Goal: Task Accomplishment & Management: Manage account settings

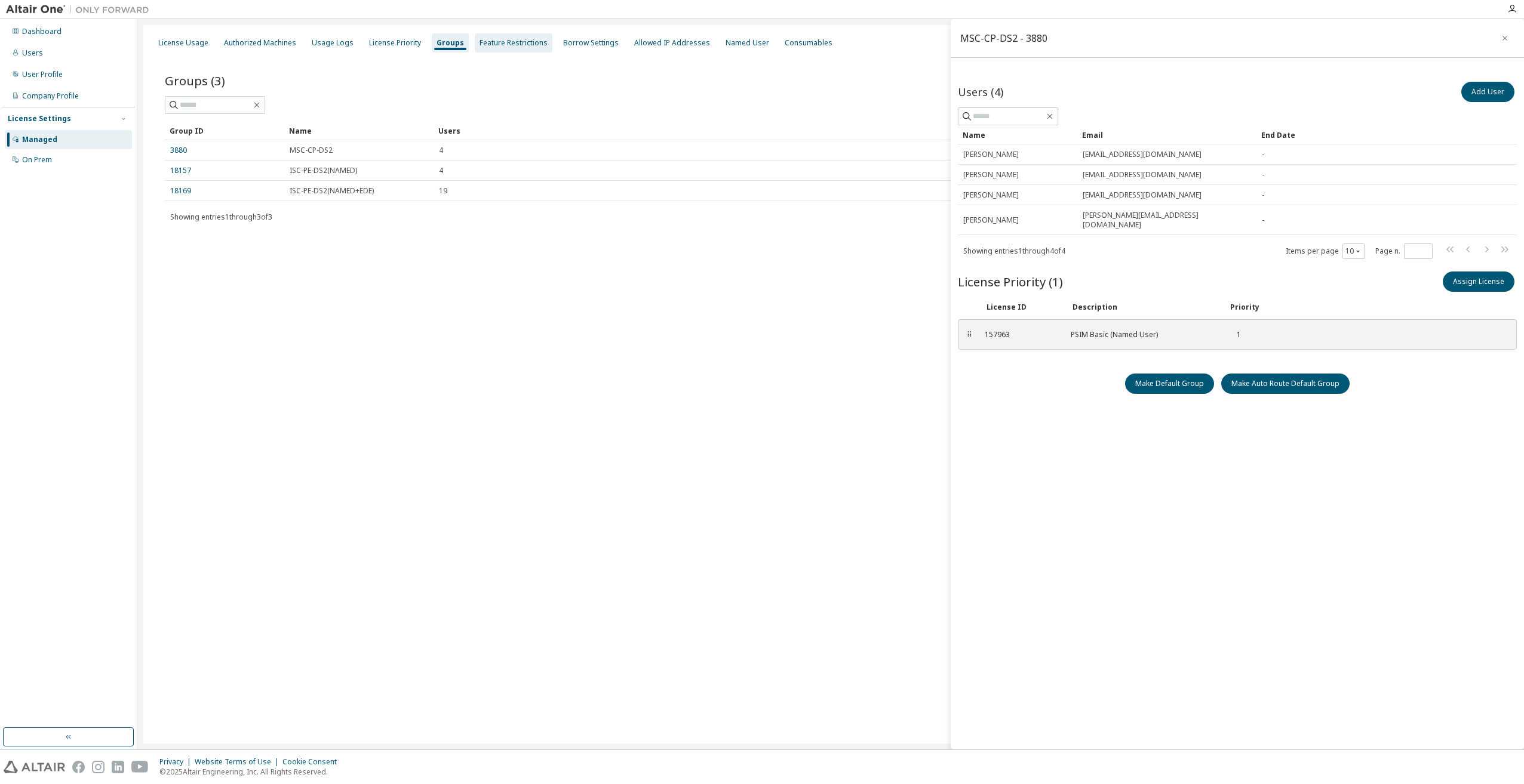
click at [507, 47] on div "Feature Restrictions" at bounding box center [513, 43] width 68 height 10
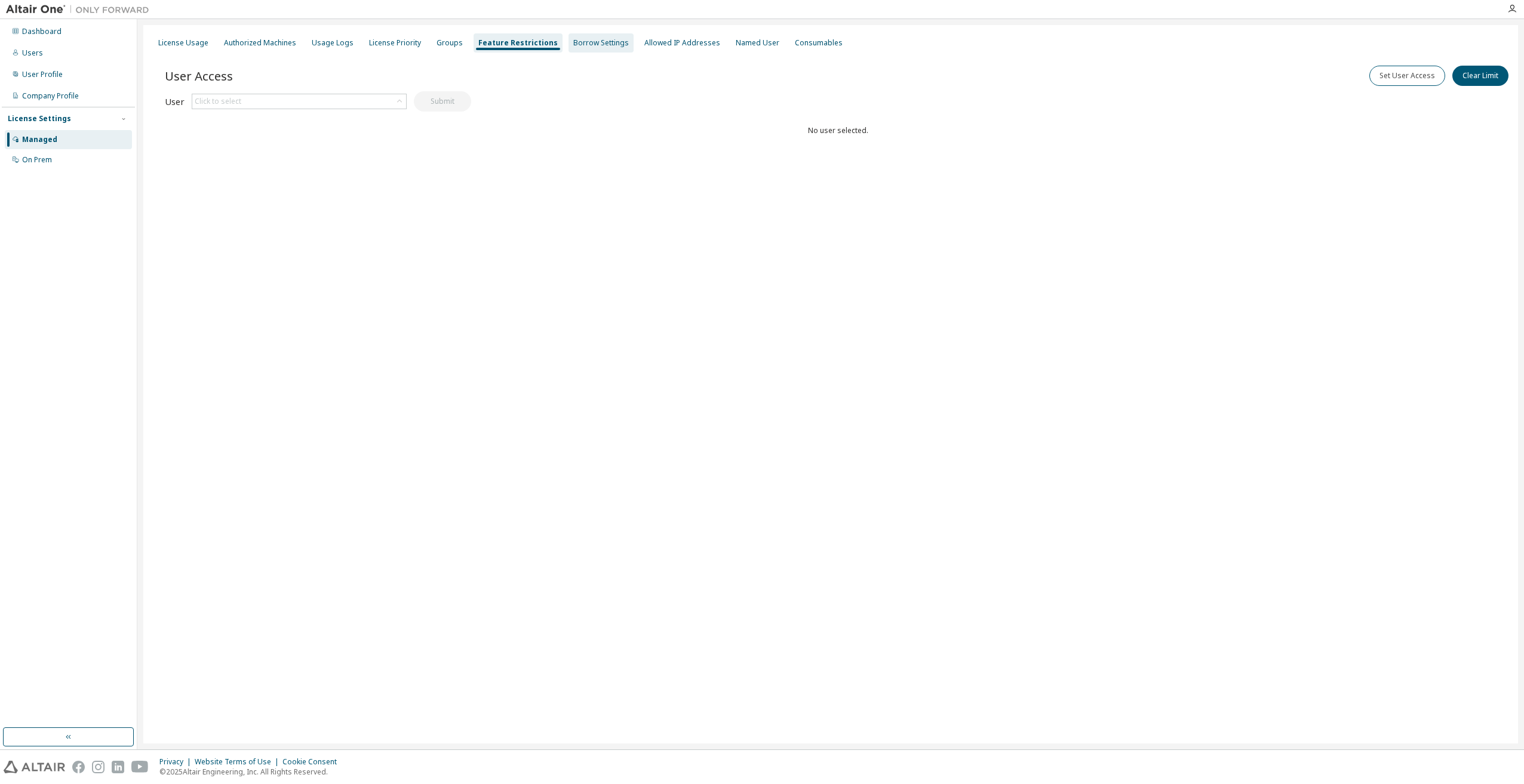
click at [587, 44] on div "Borrow Settings" at bounding box center [600, 43] width 55 height 10
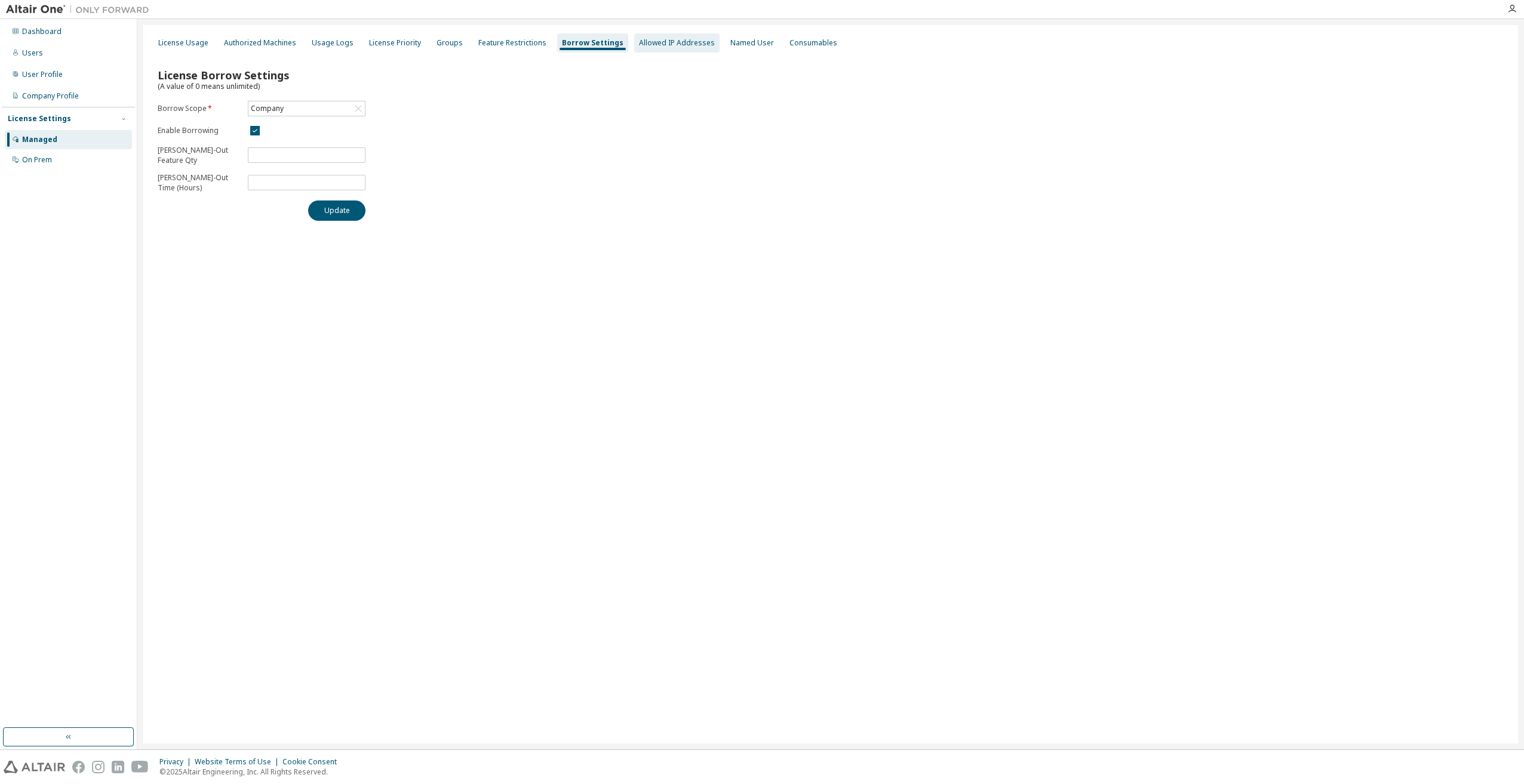
click at [639, 47] on div "Allowed IP Addresses" at bounding box center [676, 43] width 76 height 10
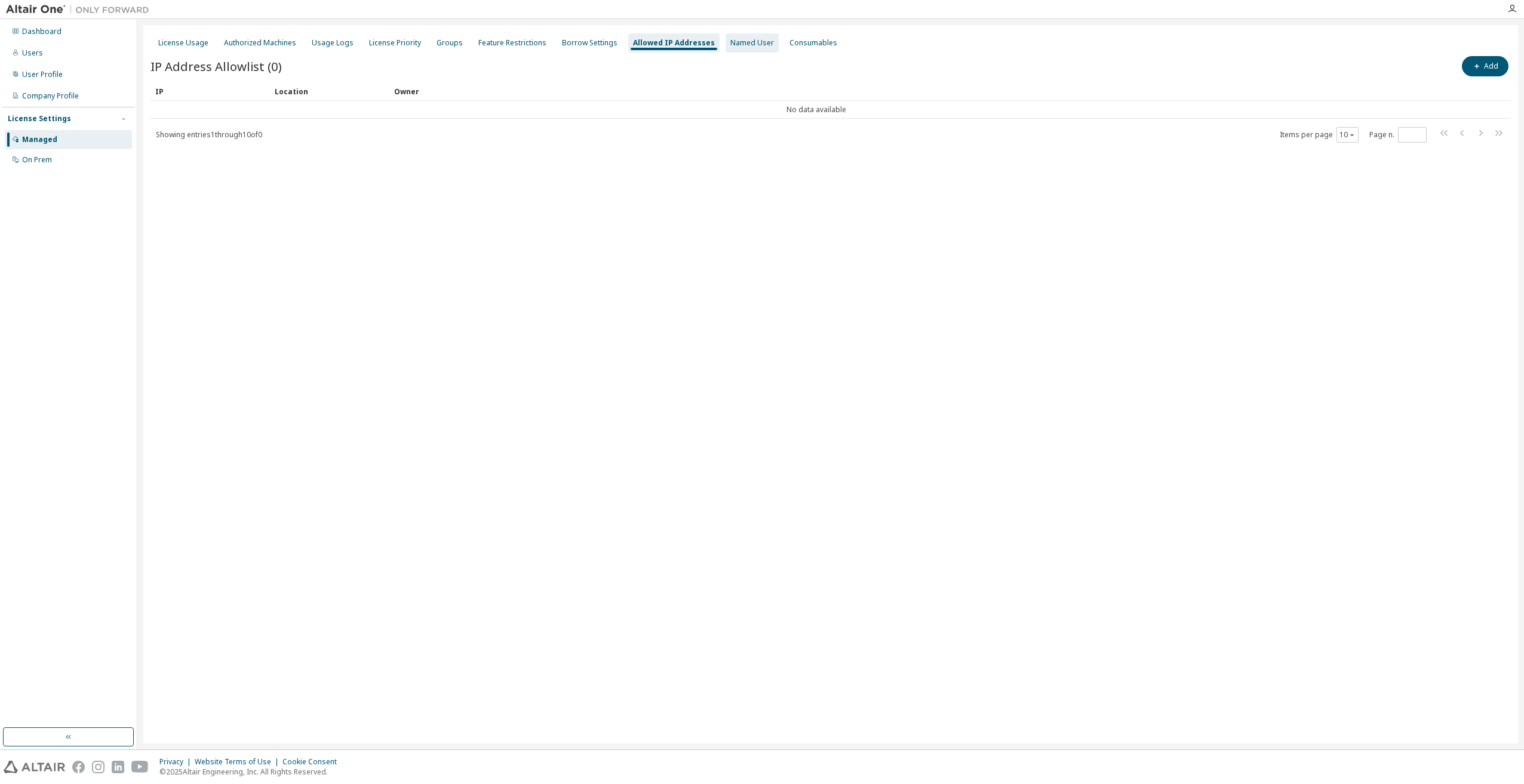
click at [730, 43] on div "Named User" at bounding box center [752, 43] width 44 height 10
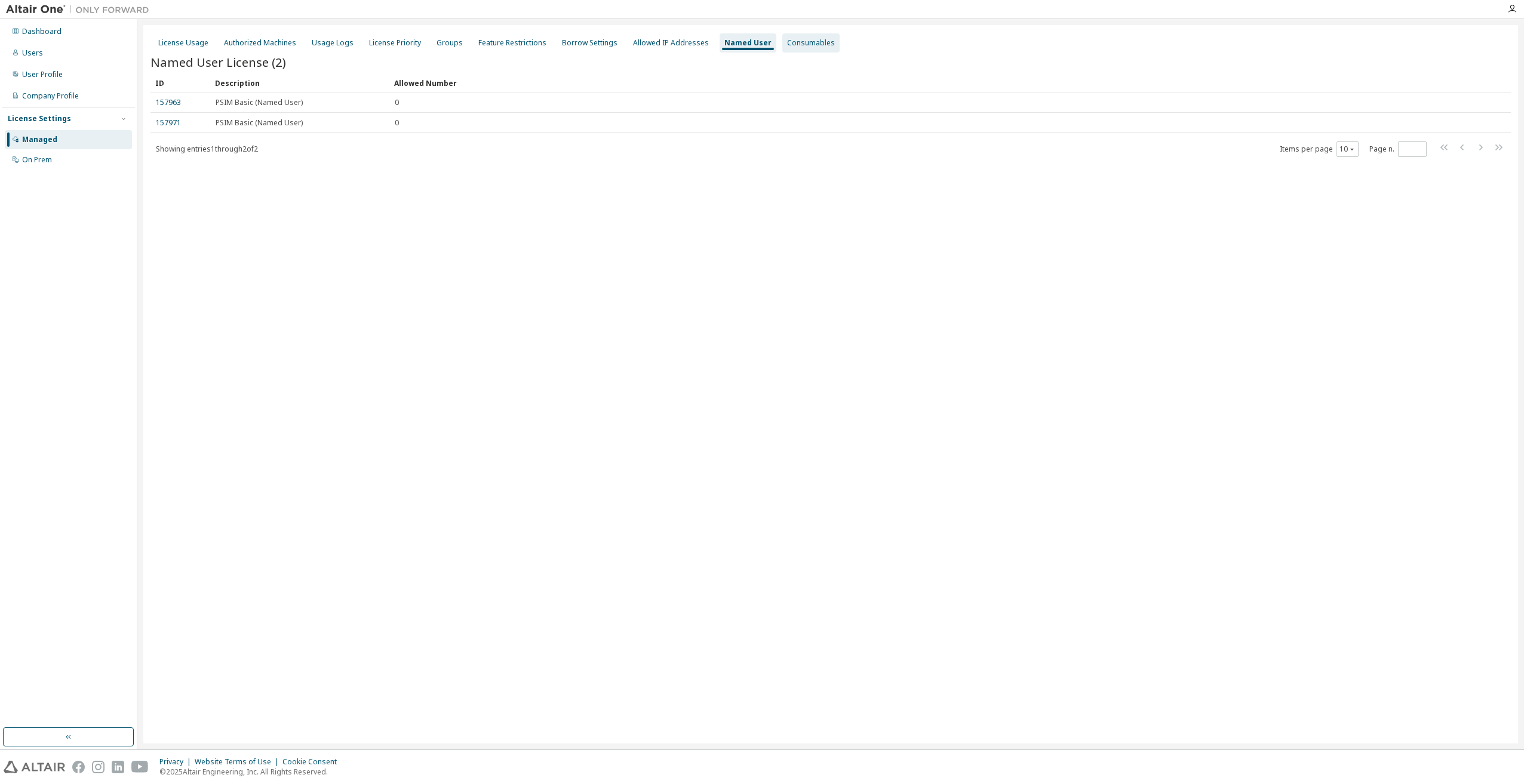
click at [787, 44] on div "Consumables" at bounding box center [810, 43] width 48 height 10
click at [194, 40] on div "License Usage" at bounding box center [183, 43] width 50 height 10
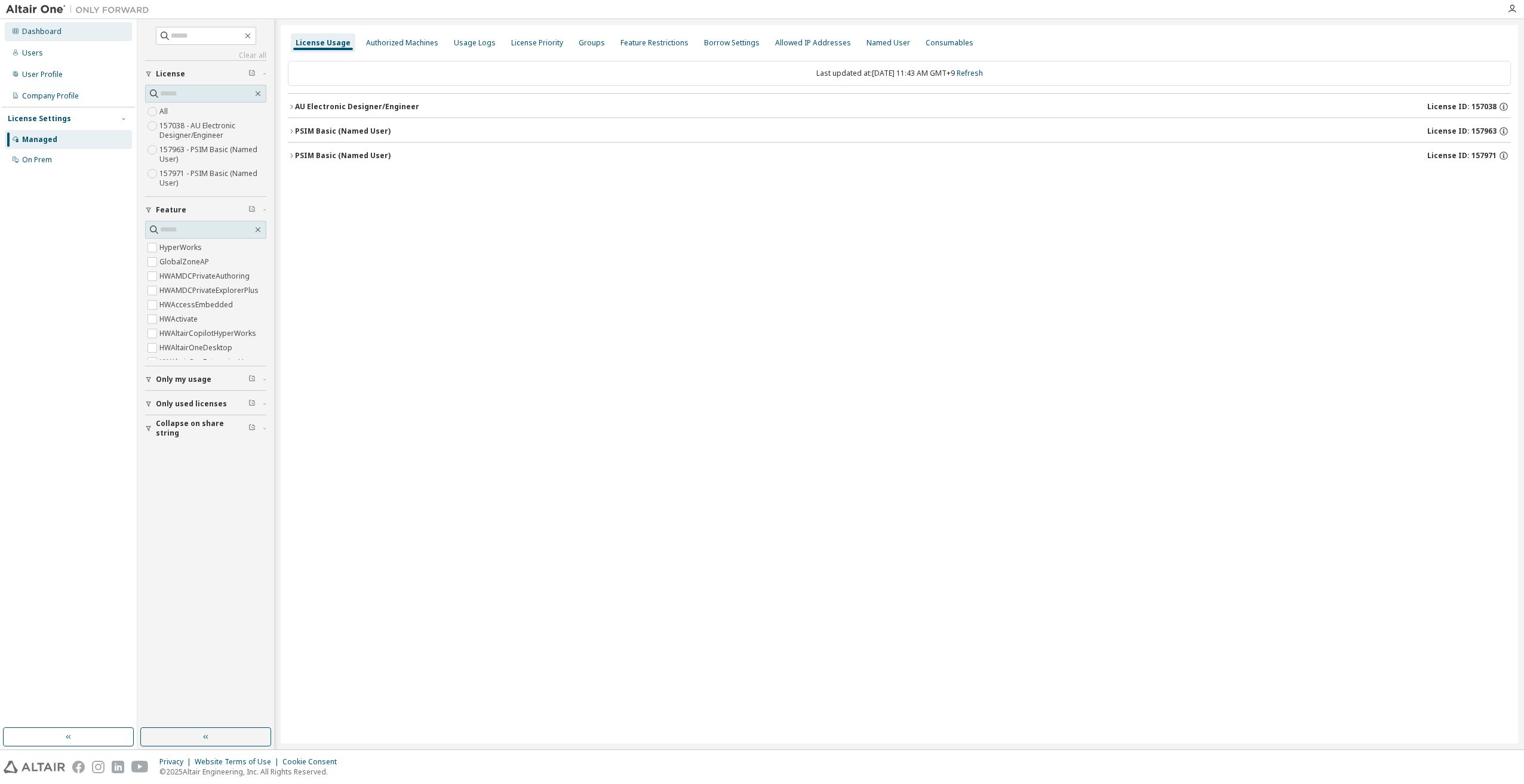
click at [54, 33] on div "Dashboard" at bounding box center [42, 31] width 40 height 10
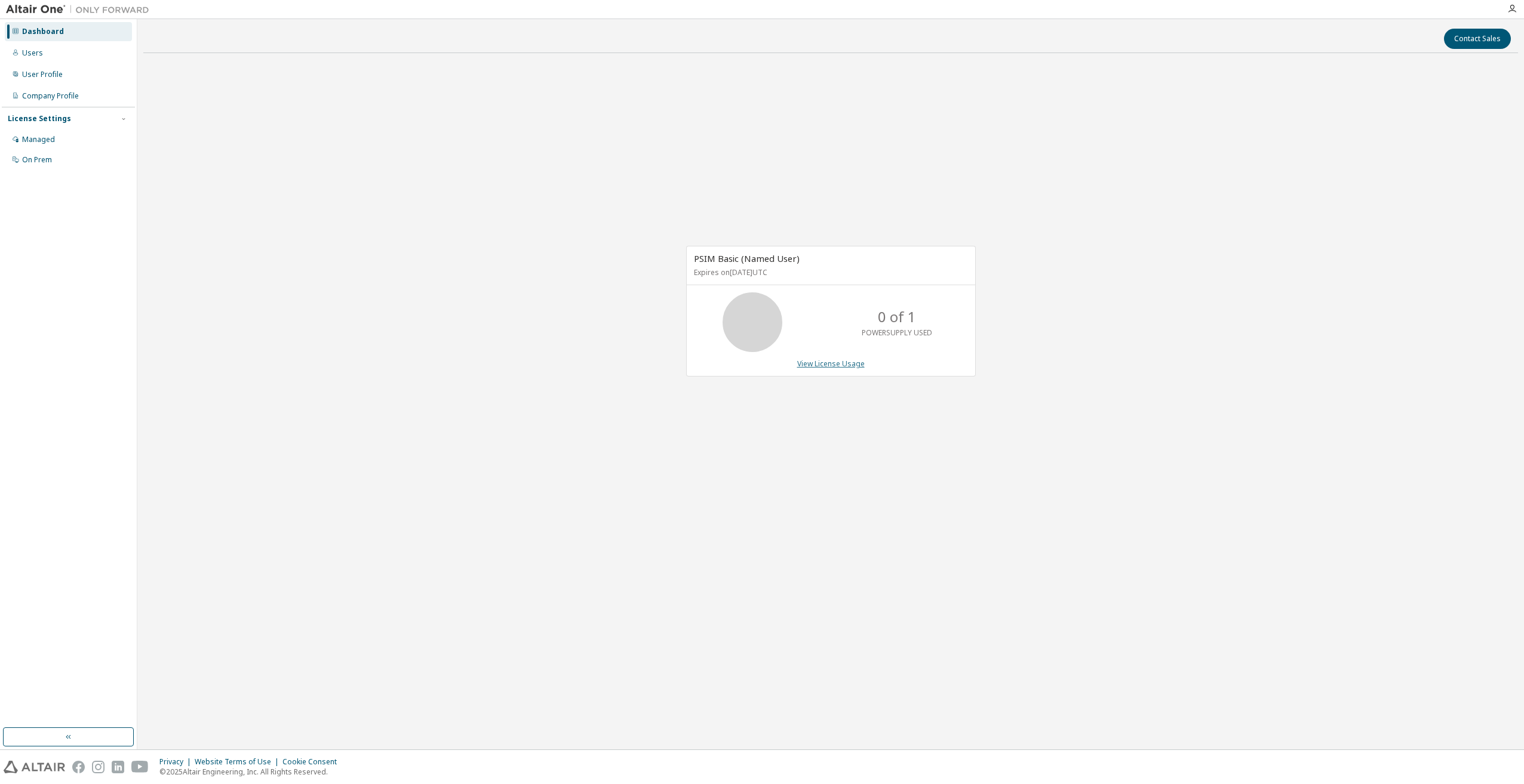
click at [825, 364] on link "View License Usage" at bounding box center [831, 364] width 68 height 10
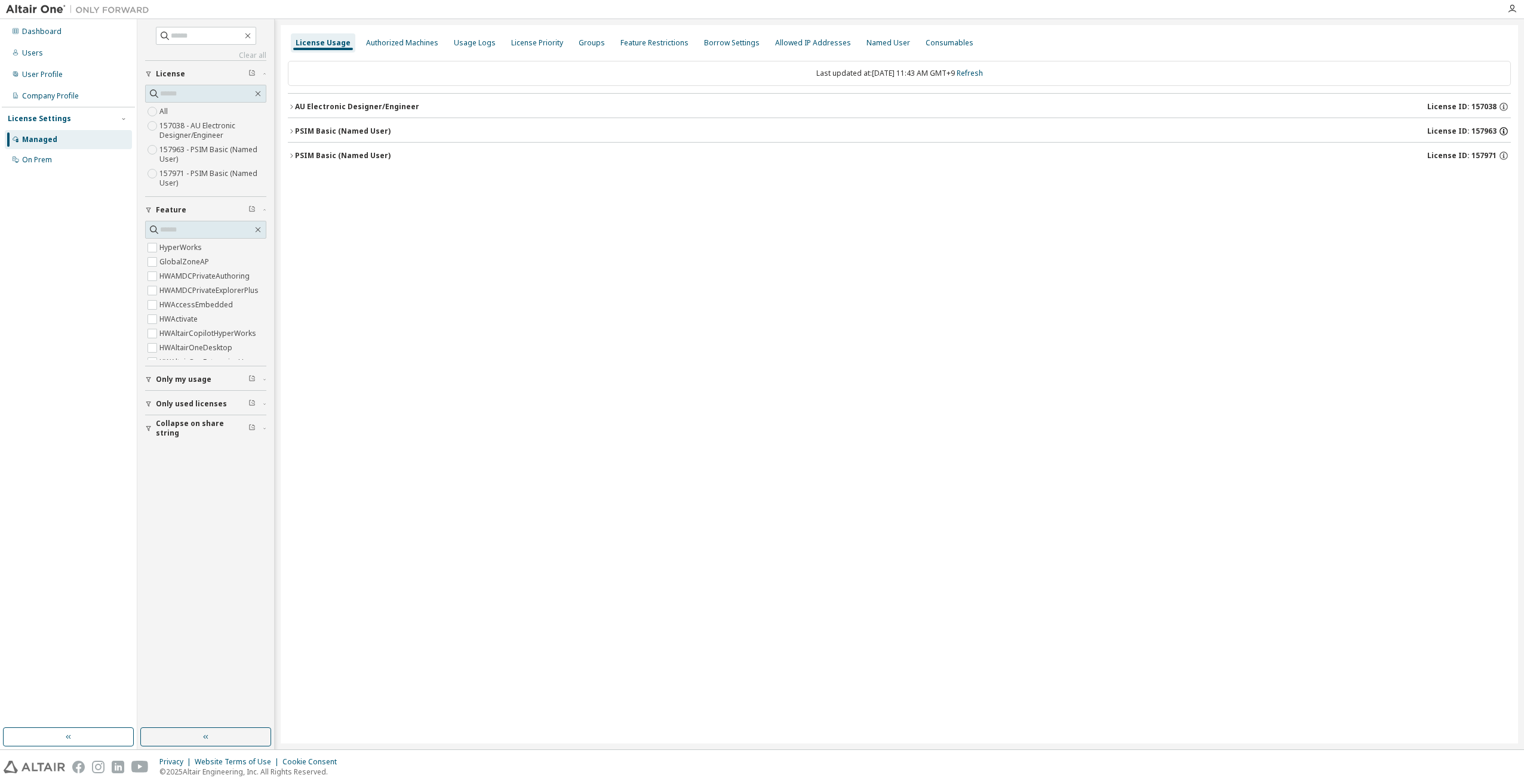
click at [1504, 128] on icon "button" at bounding box center [1503, 131] width 11 height 11
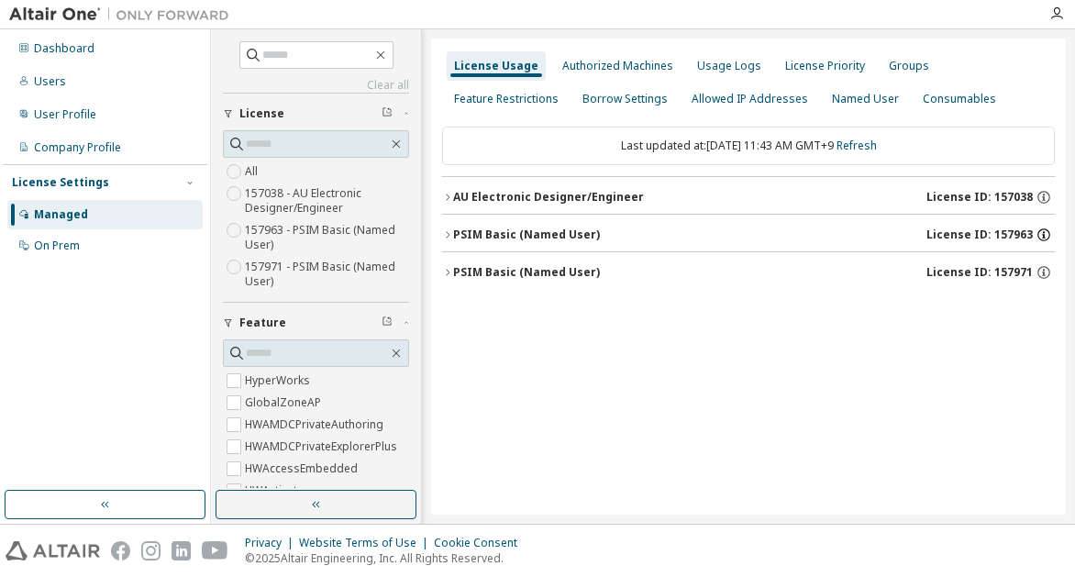
click at [1046, 236] on icon "button" at bounding box center [1043, 235] width 17 height 17
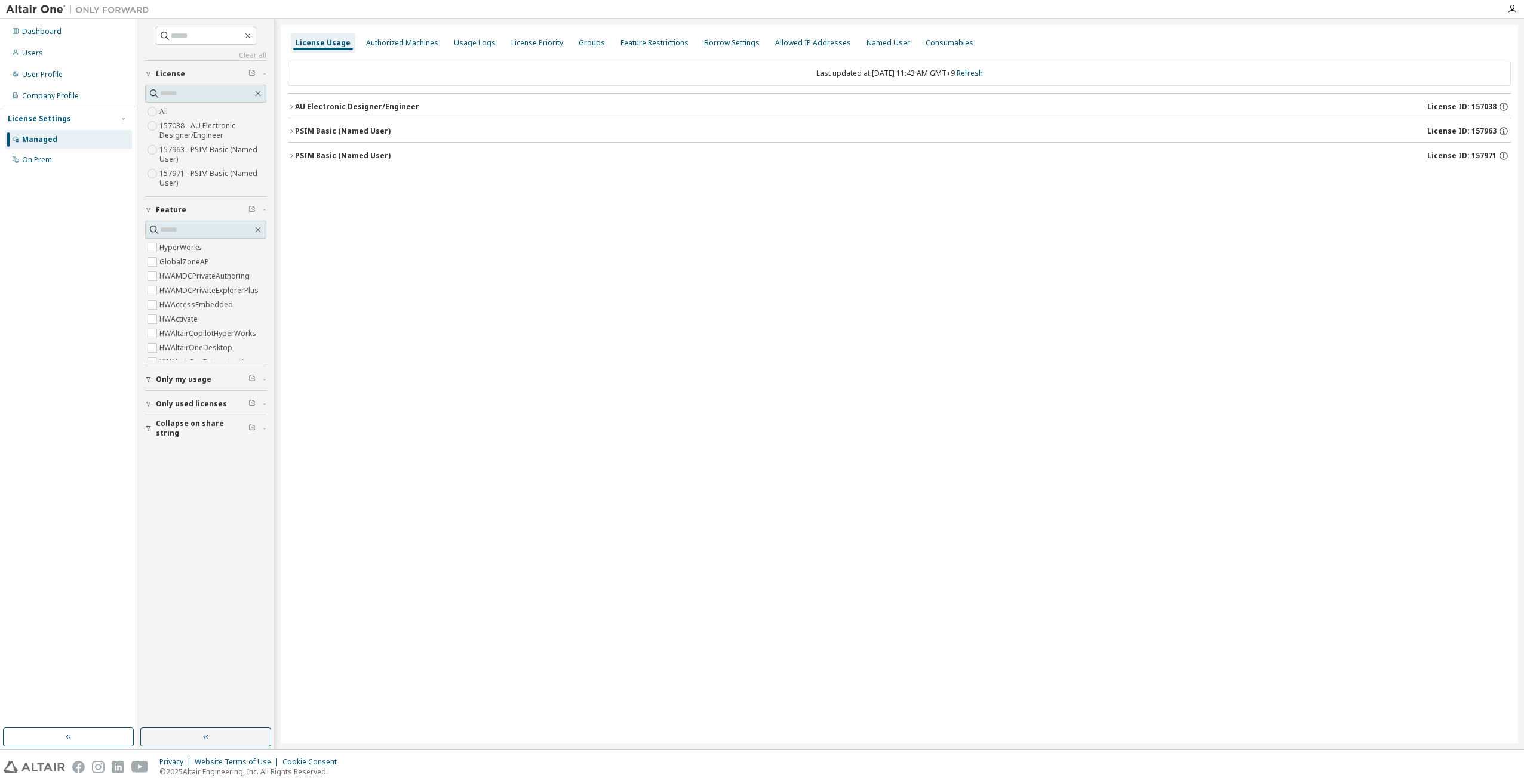
click at [292, 129] on icon "button" at bounding box center [291, 131] width 7 height 7
click at [518, 45] on div "License Priority" at bounding box center [537, 43] width 52 height 10
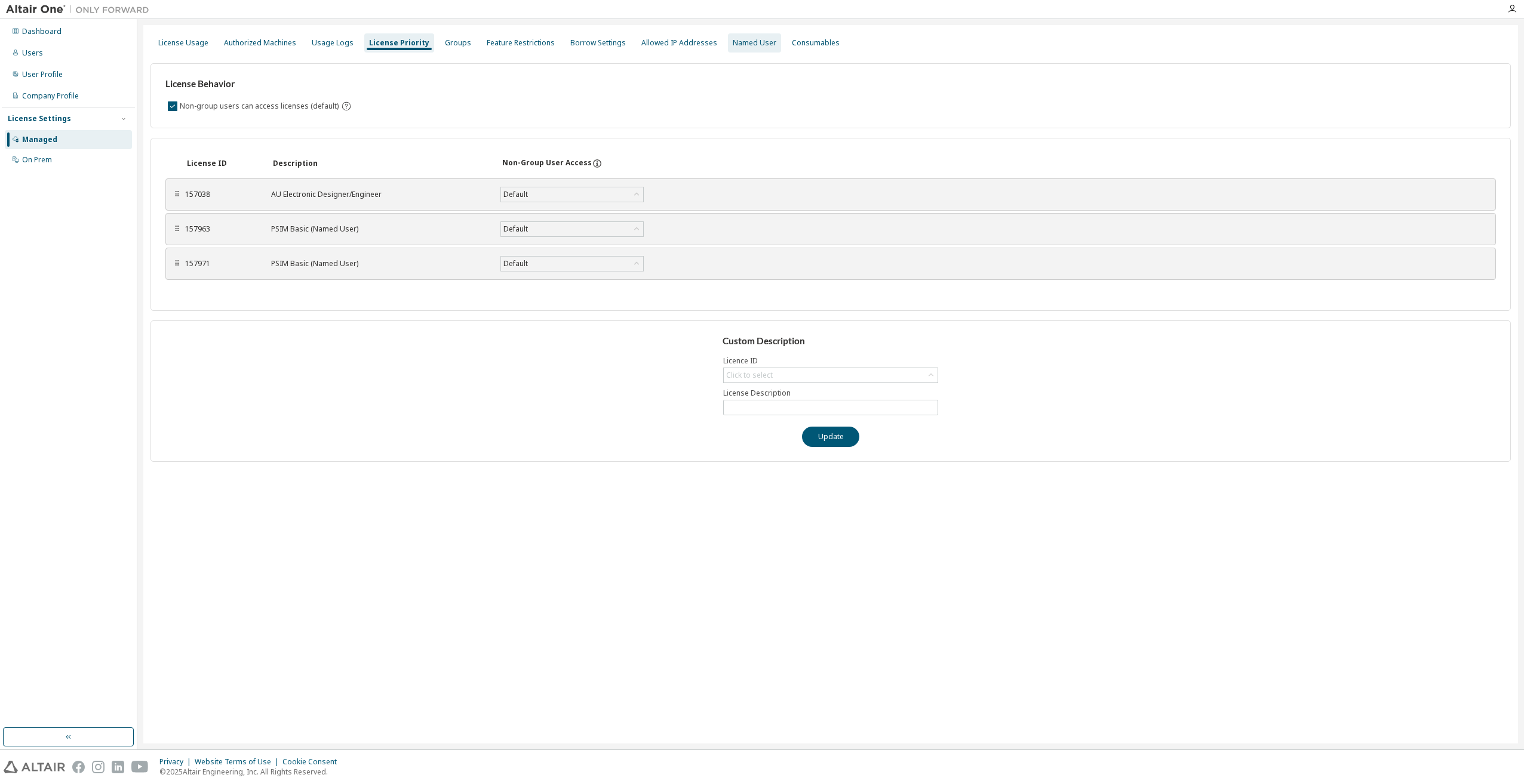
click at [732, 44] on div "Named User" at bounding box center [754, 43] width 44 height 10
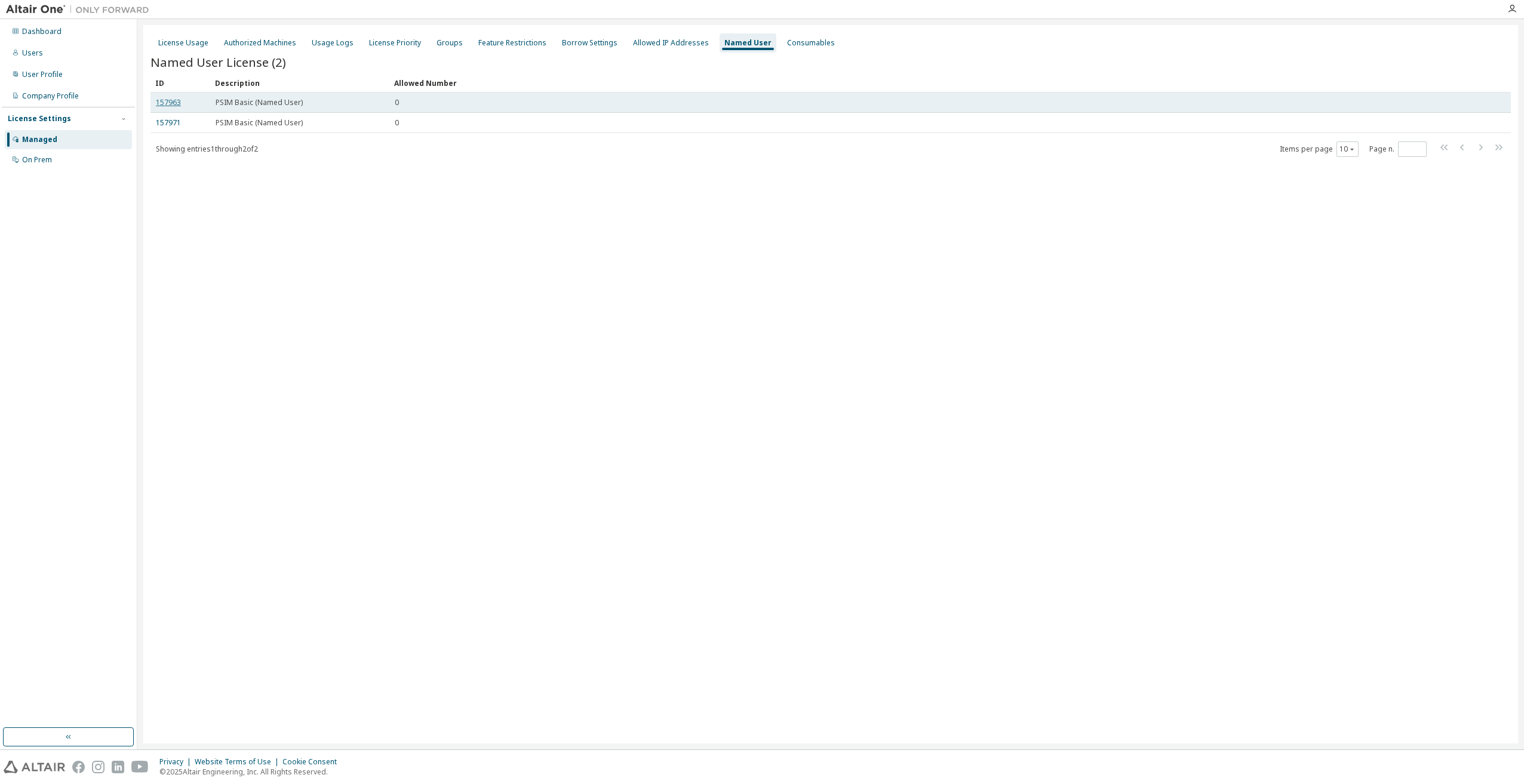
click at [173, 102] on link "157963" at bounding box center [168, 102] width 25 height 10
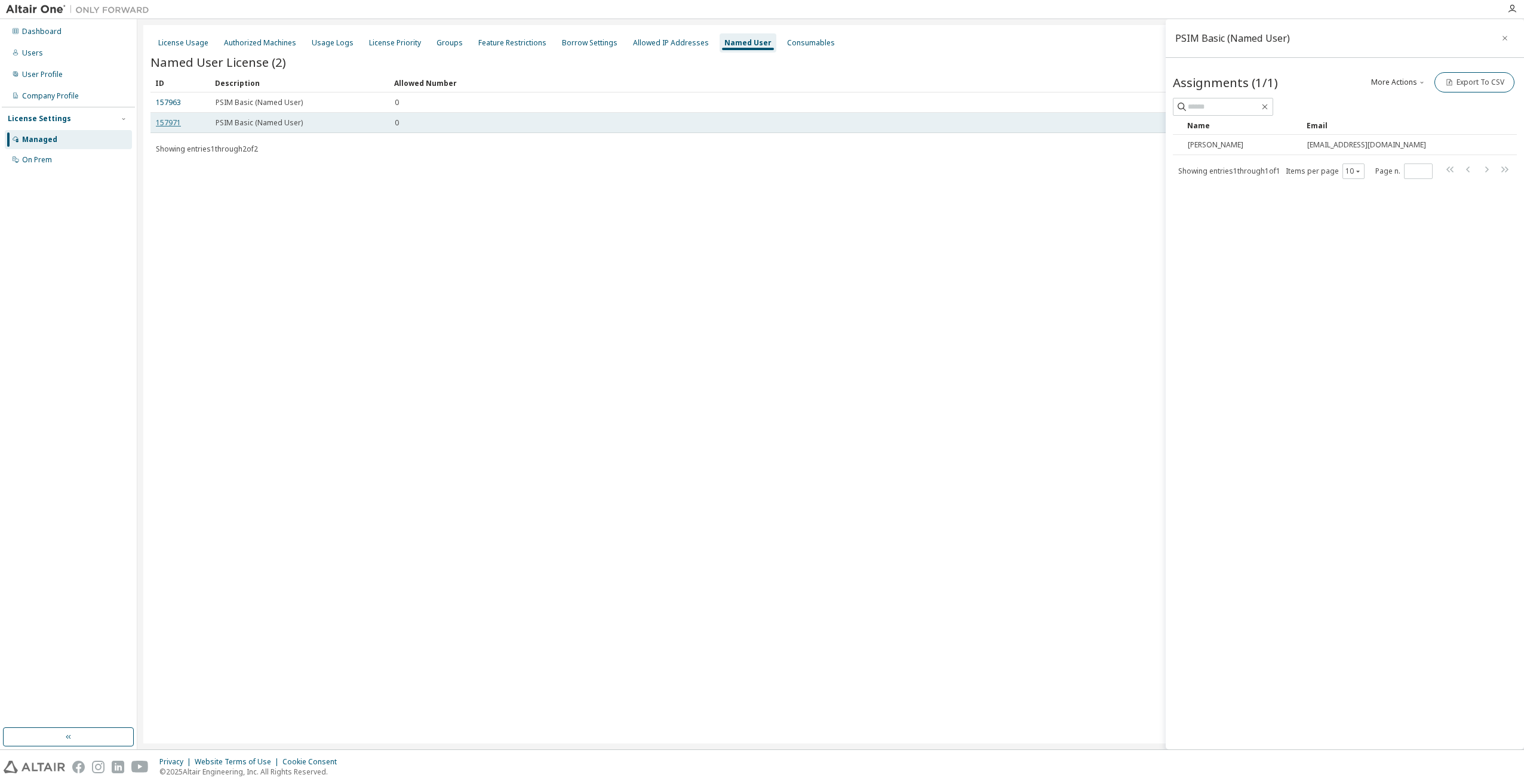
click at [169, 124] on link "157971" at bounding box center [168, 123] width 25 height 10
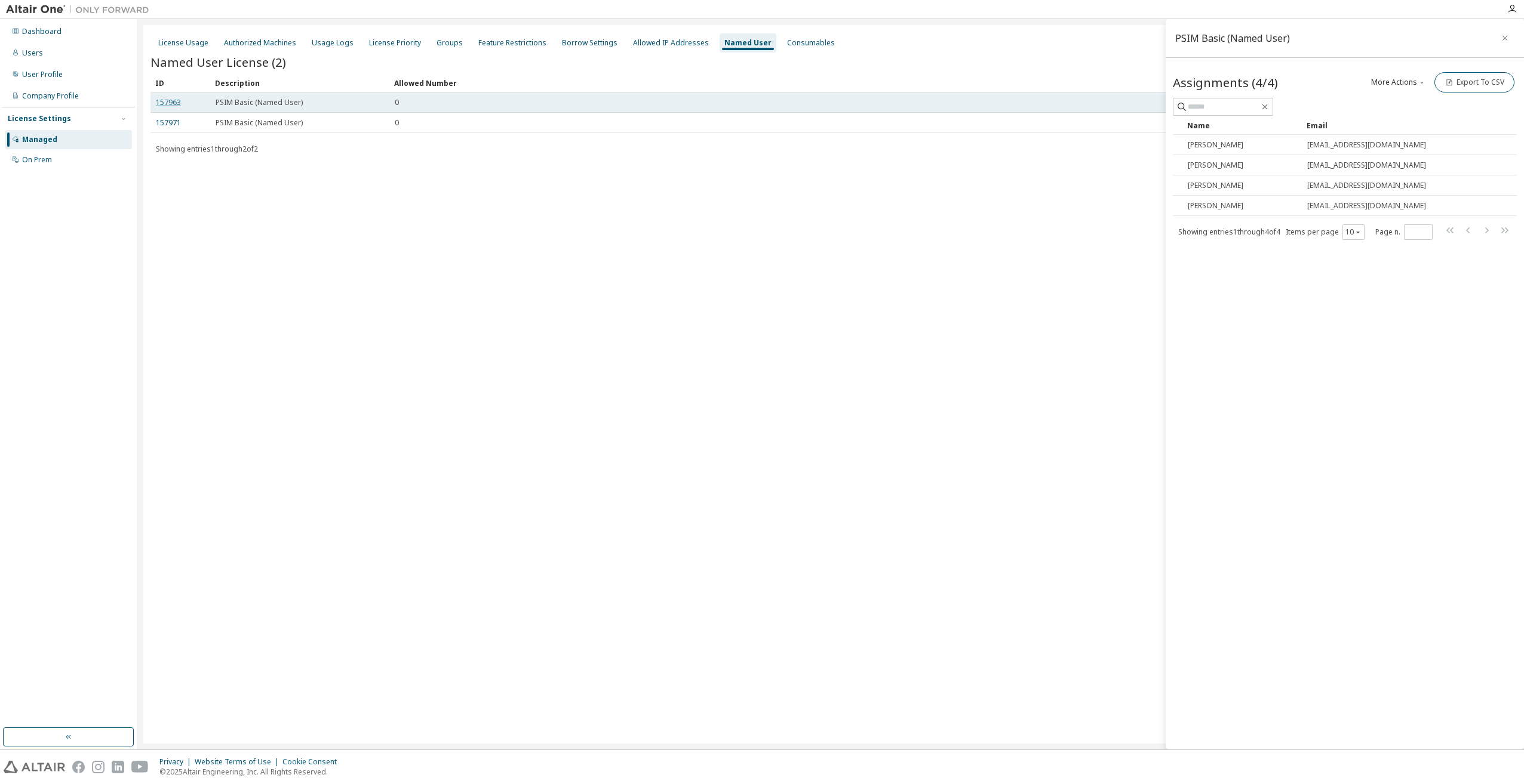
click at [168, 101] on link "157963" at bounding box center [168, 102] width 25 height 10
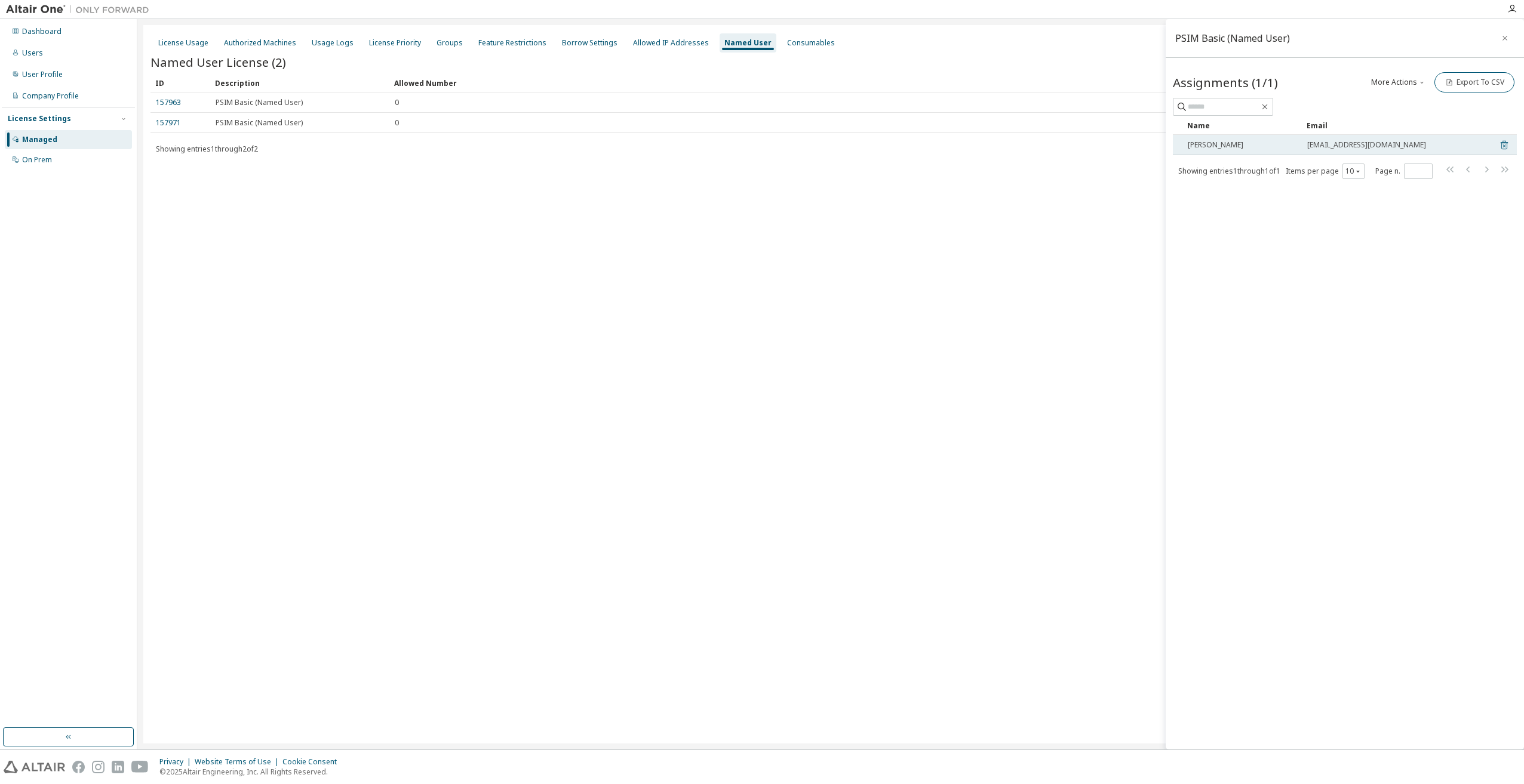
click at [1506, 144] on icon at bounding box center [1504, 145] width 11 height 14
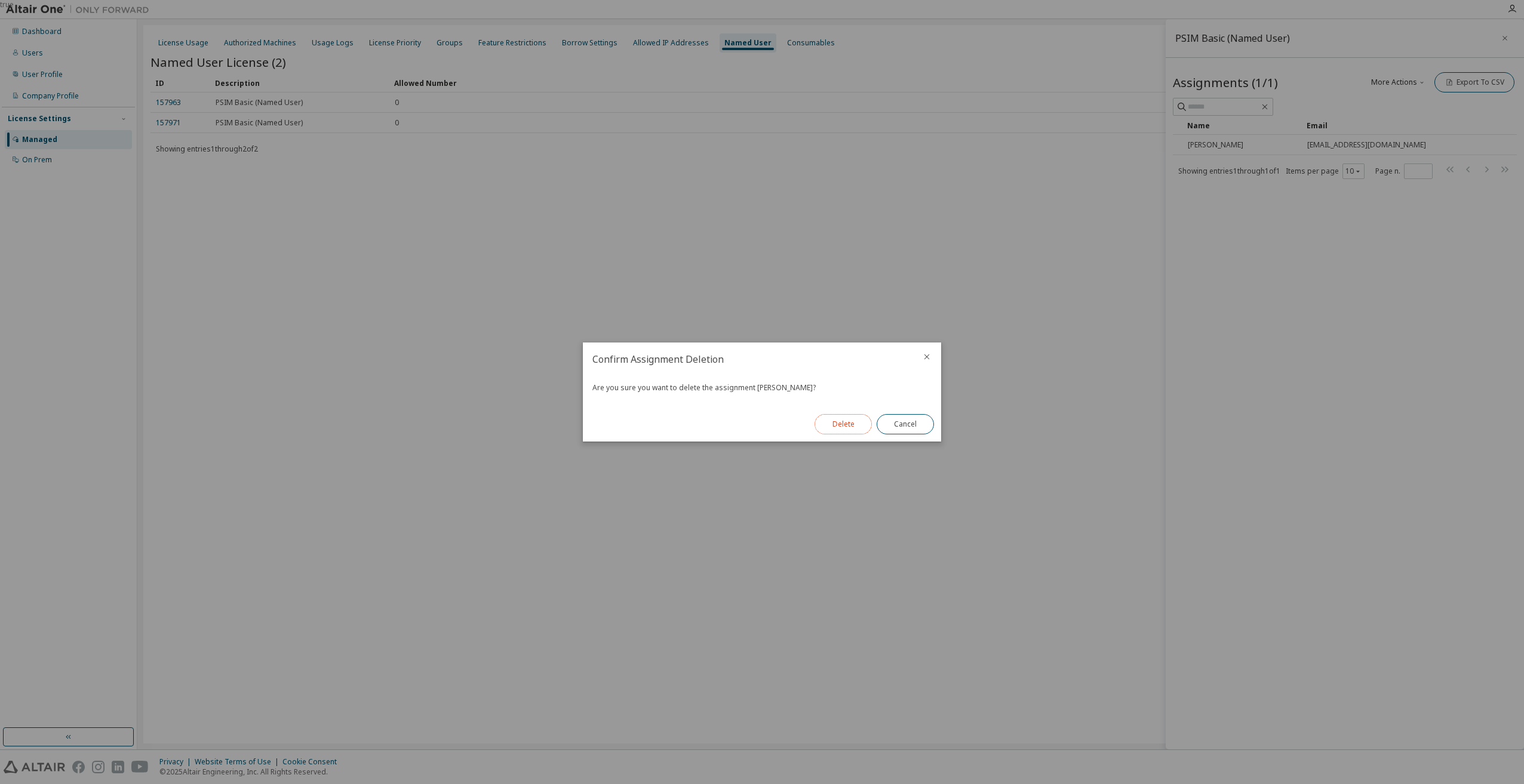
click at [850, 422] on button "Delete" at bounding box center [843, 424] width 57 height 20
click at [897, 426] on button "Close" at bounding box center [905, 424] width 57 height 20
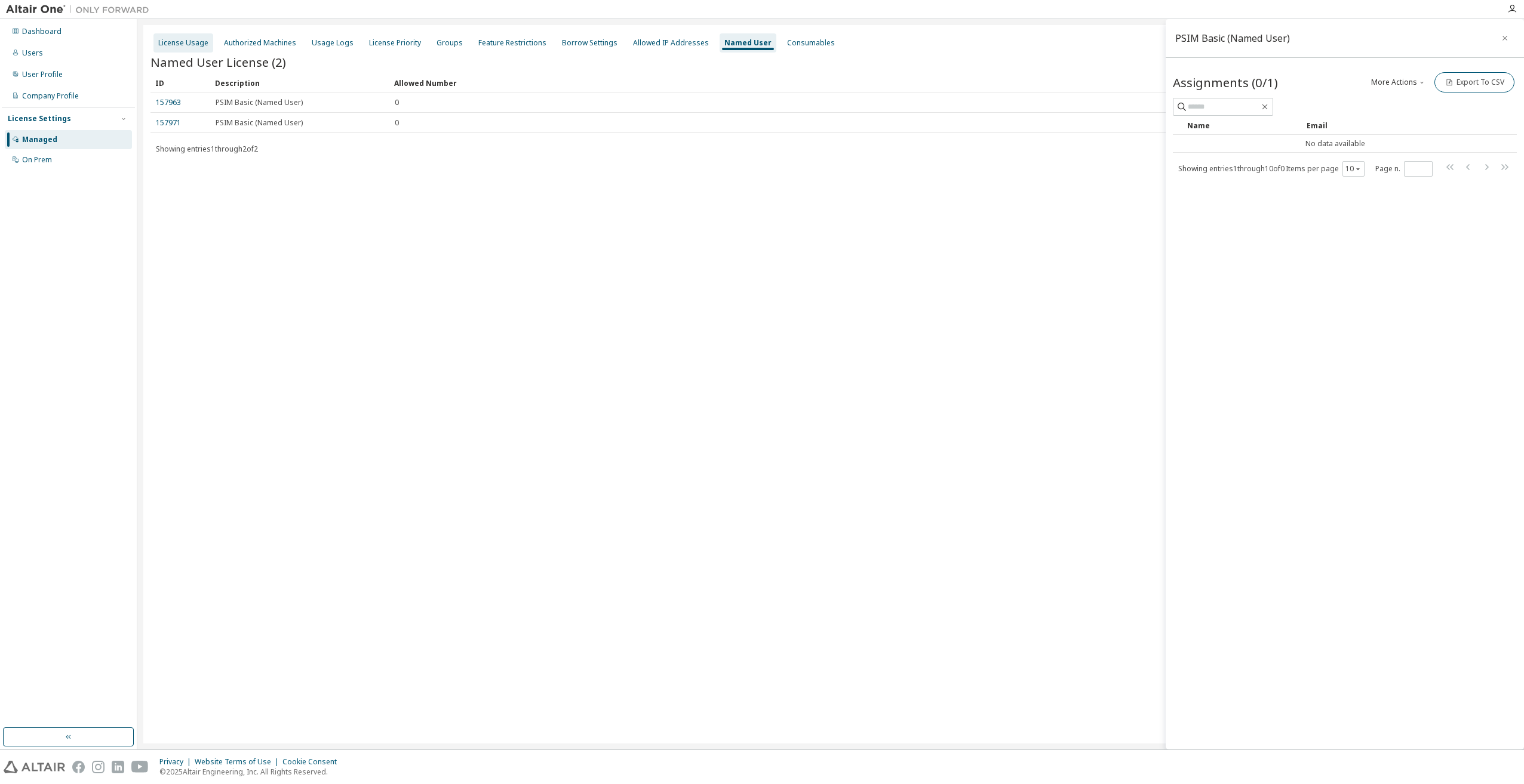
click at [183, 43] on div "License Usage" at bounding box center [183, 43] width 50 height 10
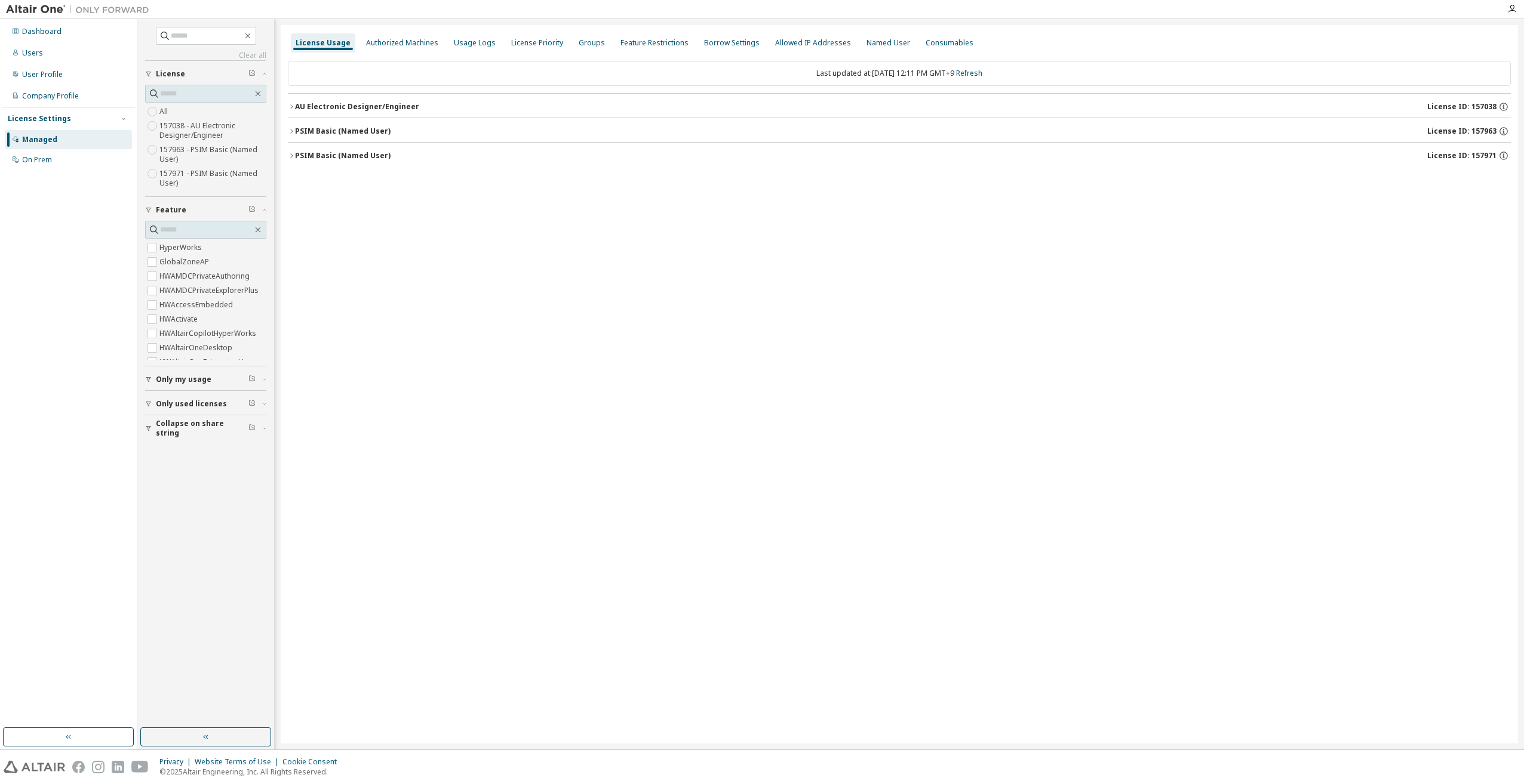
click at [334, 131] on div "PSIM Basic (Named User)" at bounding box center [342, 131] width 96 height 10
click at [340, 154] on div "PSIMPowerSupplyFeature" at bounding box center [359, 155] width 107 height 11
click at [410, 47] on div "Authorized Machines" at bounding box center [402, 43] width 72 height 10
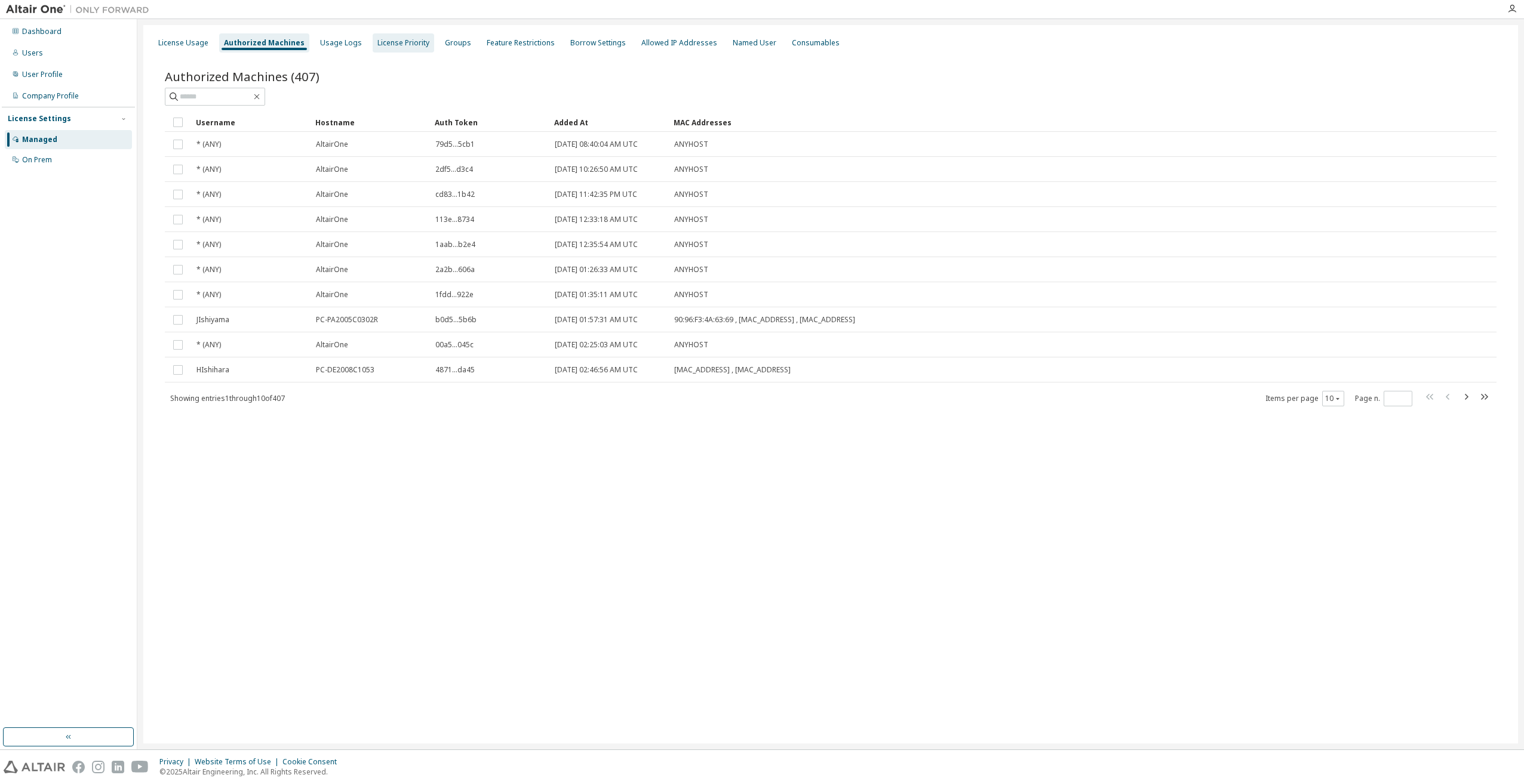
click at [396, 41] on div "License Priority" at bounding box center [404, 43] width 52 height 10
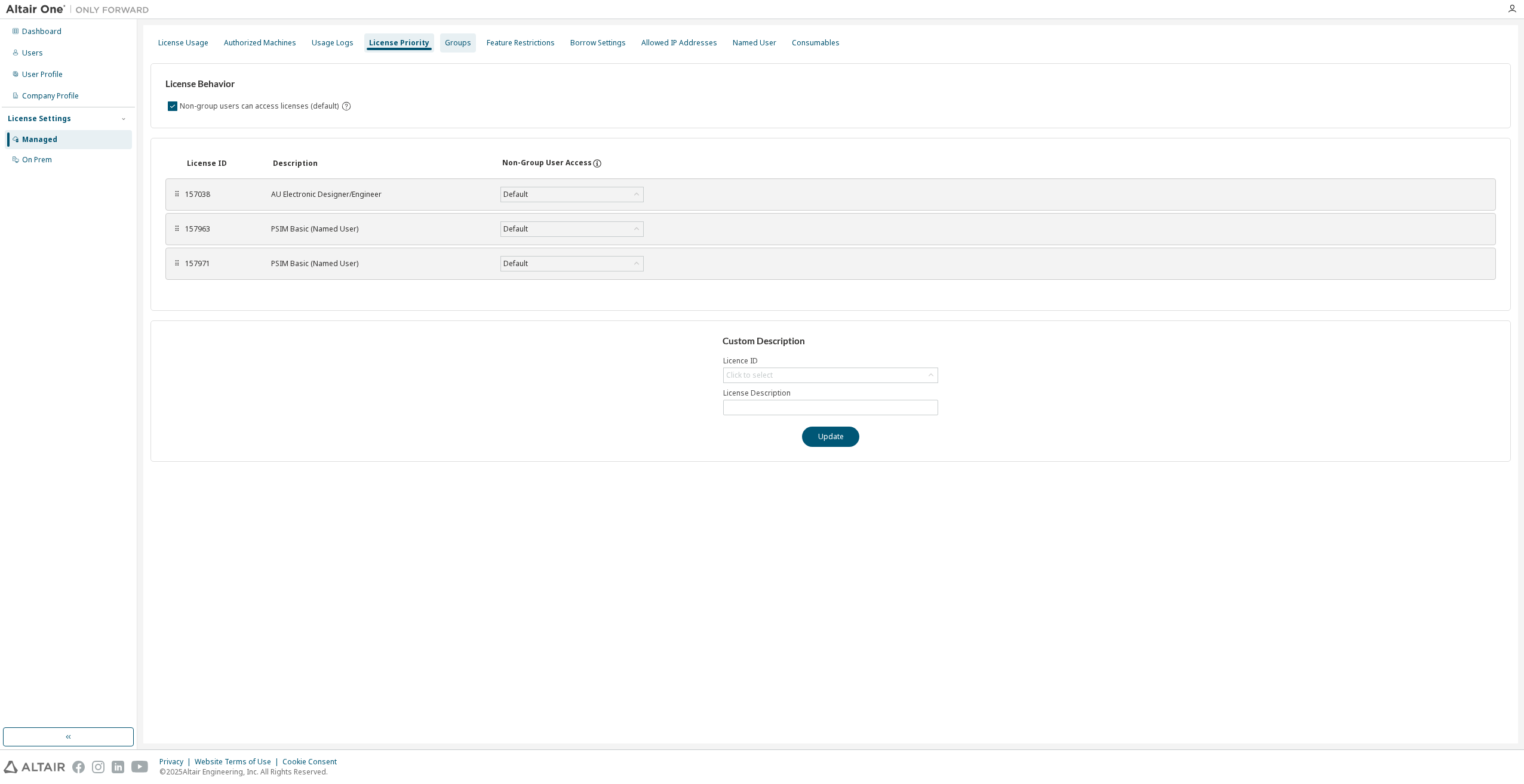
click at [456, 38] on div "Groups" at bounding box center [458, 43] width 26 height 10
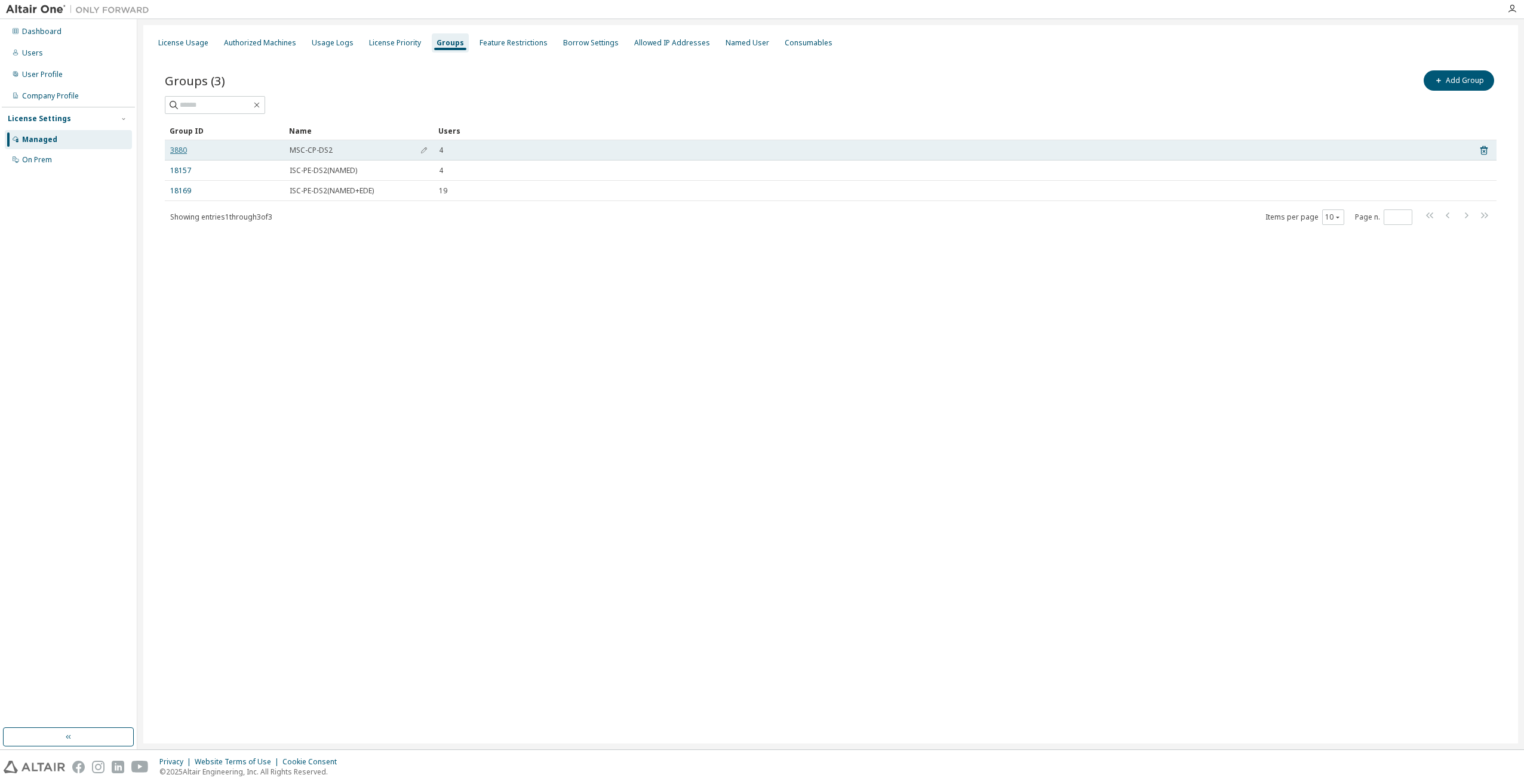
click at [179, 152] on link "3880" at bounding box center [178, 150] width 17 height 10
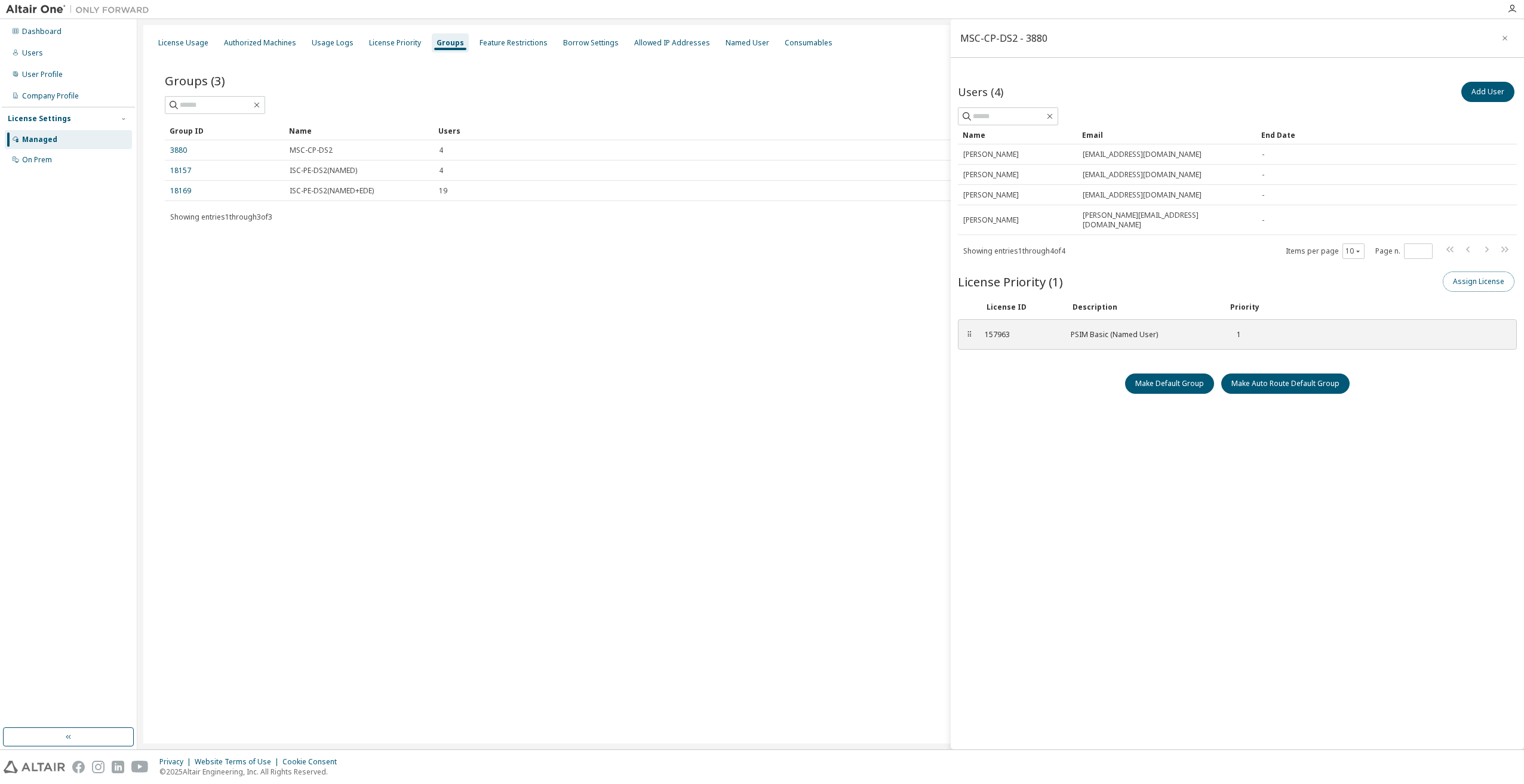
click at [1473, 271] on button "Assign License" at bounding box center [1478, 281] width 72 height 20
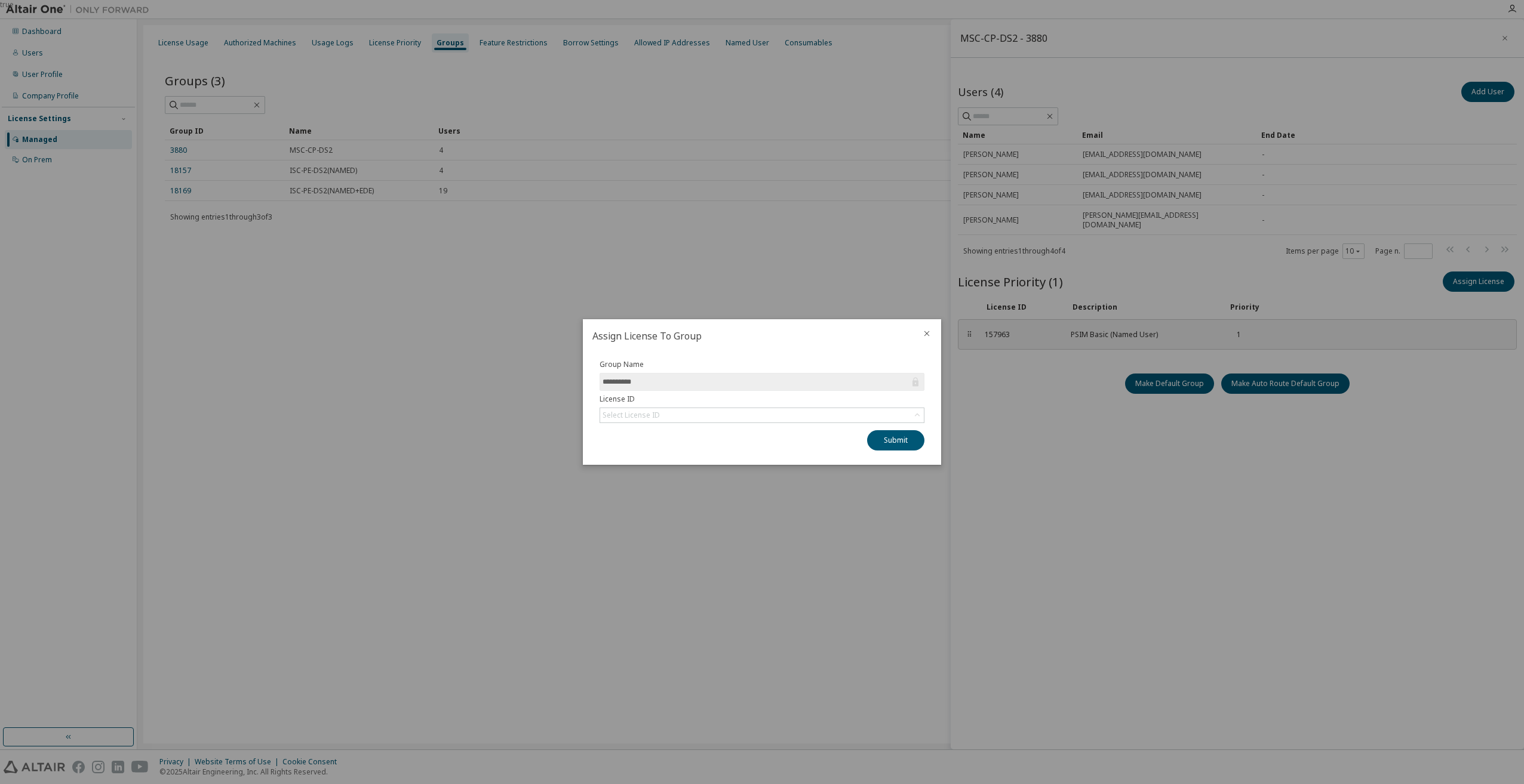
click at [927, 336] on icon "close" at bounding box center [926, 333] width 10 height 10
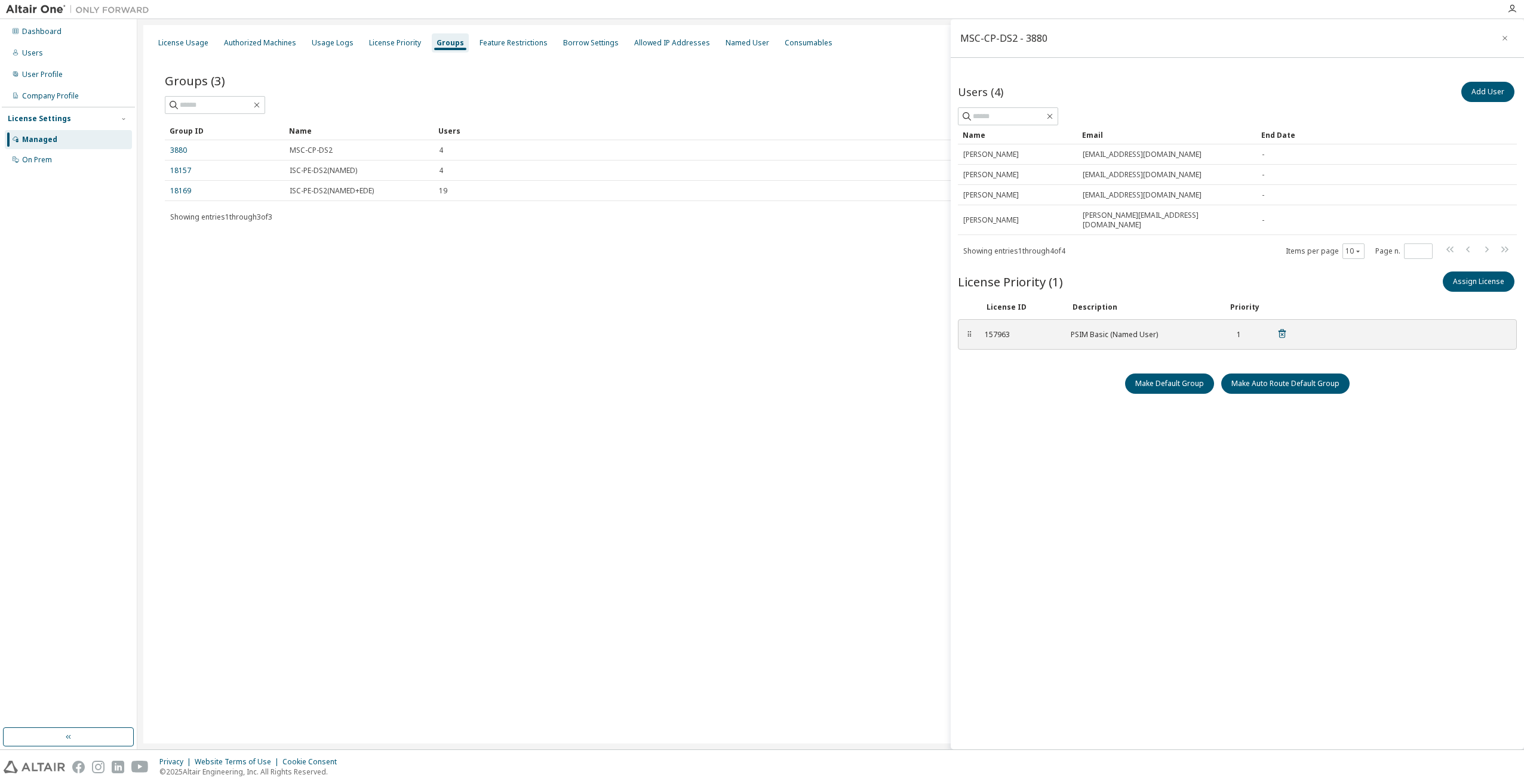
click at [1285, 328] on icon at bounding box center [1282, 333] width 11 height 11
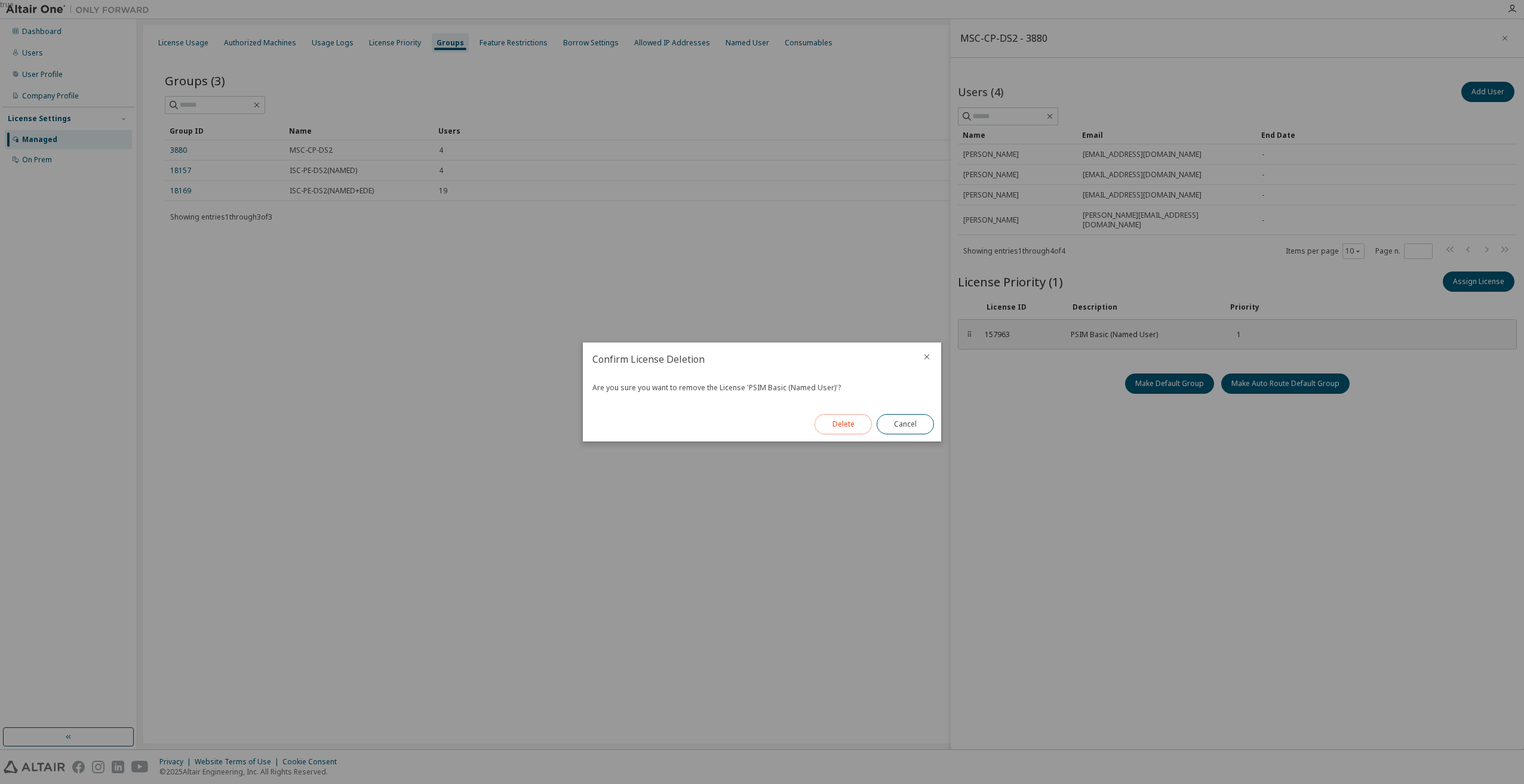
click at [850, 424] on button "Delete" at bounding box center [843, 424] width 57 height 20
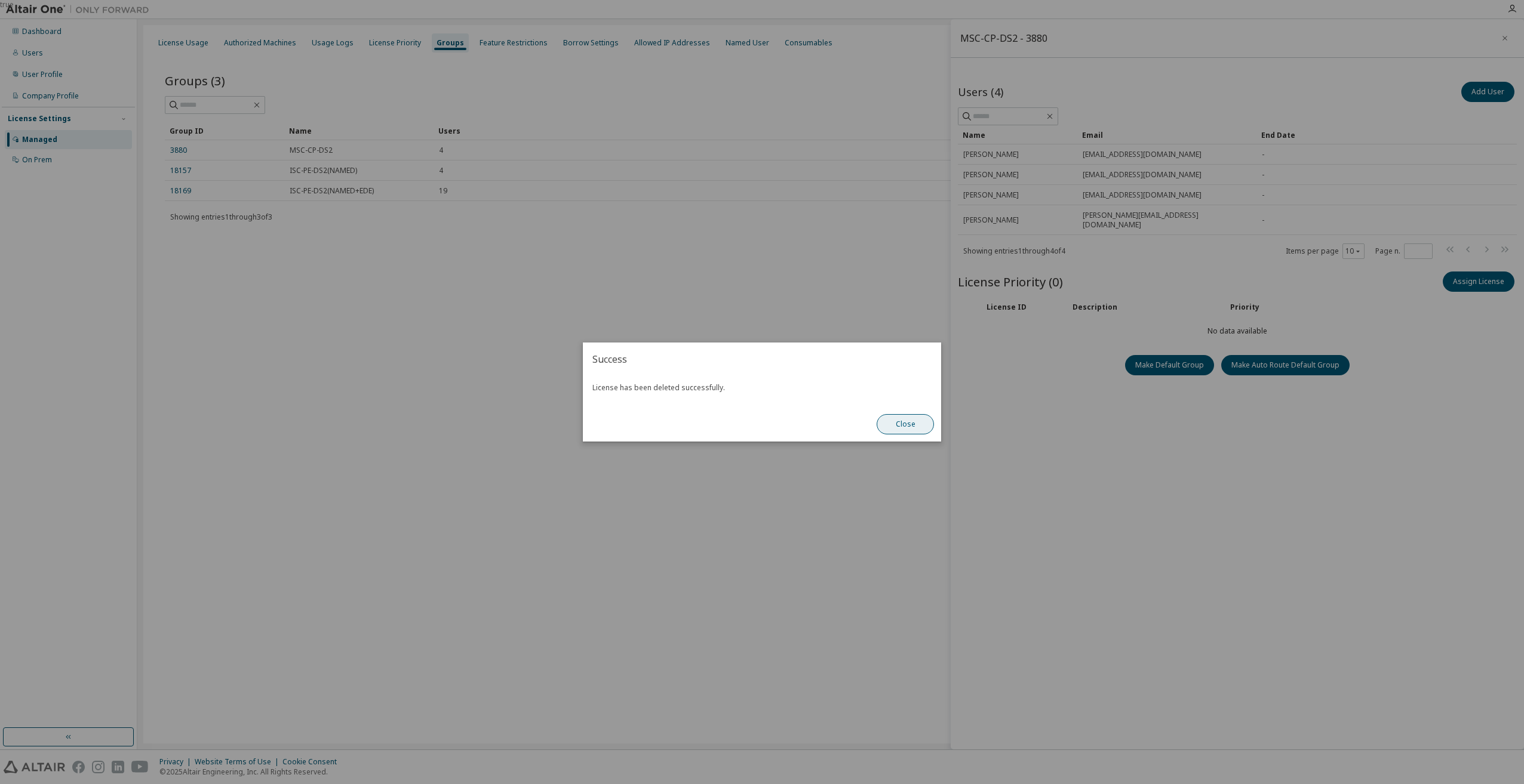
click at [907, 428] on button "Close" at bounding box center [905, 424] width 57 height 20
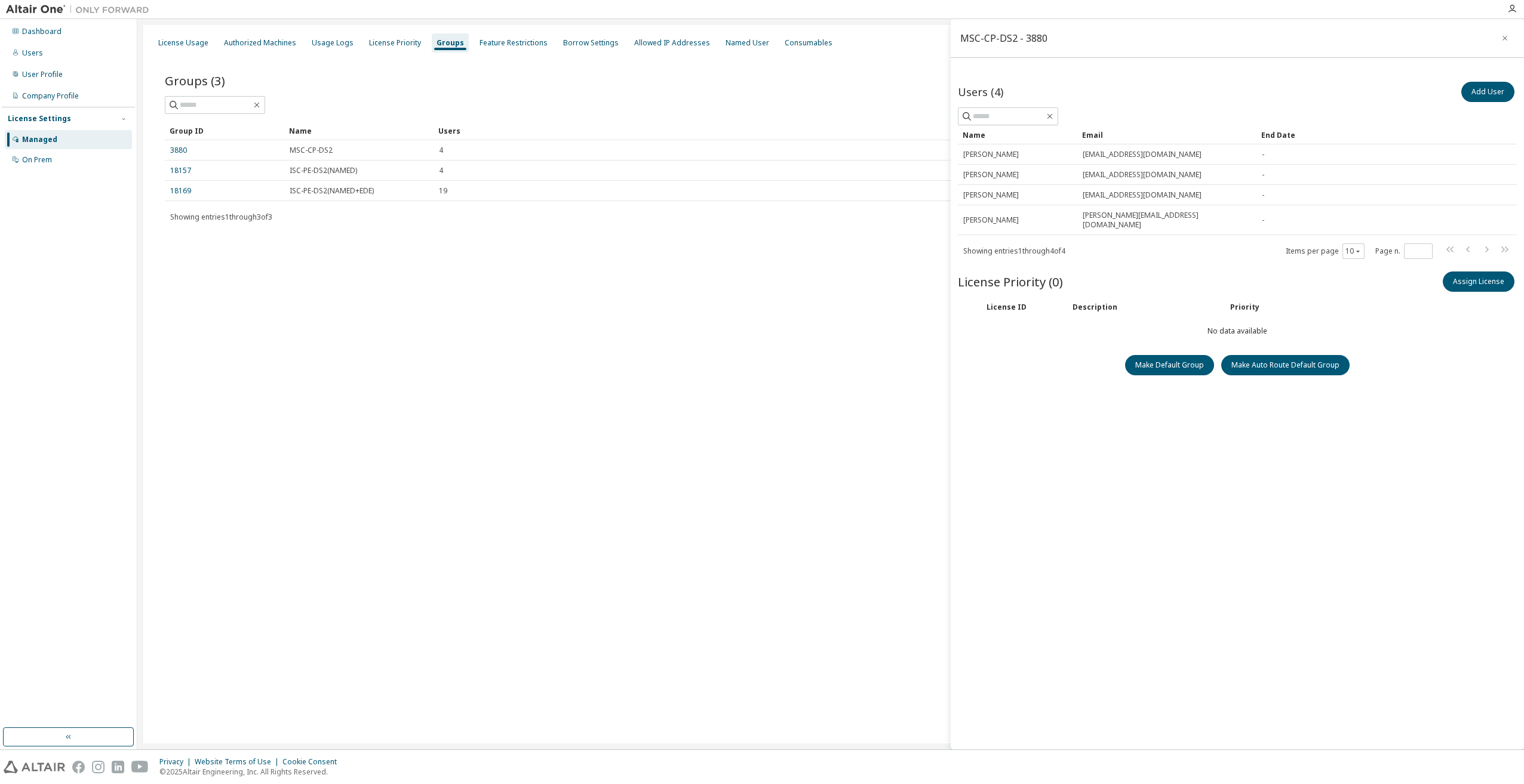
click at [907, 428] on div "License Usage Authorized Machines Usage Logs License Priority Groups Feature Re…" at bounding box center [830, 385] width 1374 height 718
click at [728, 46] on div "Named User" at bounding box center [747, 43] width 44 height 10
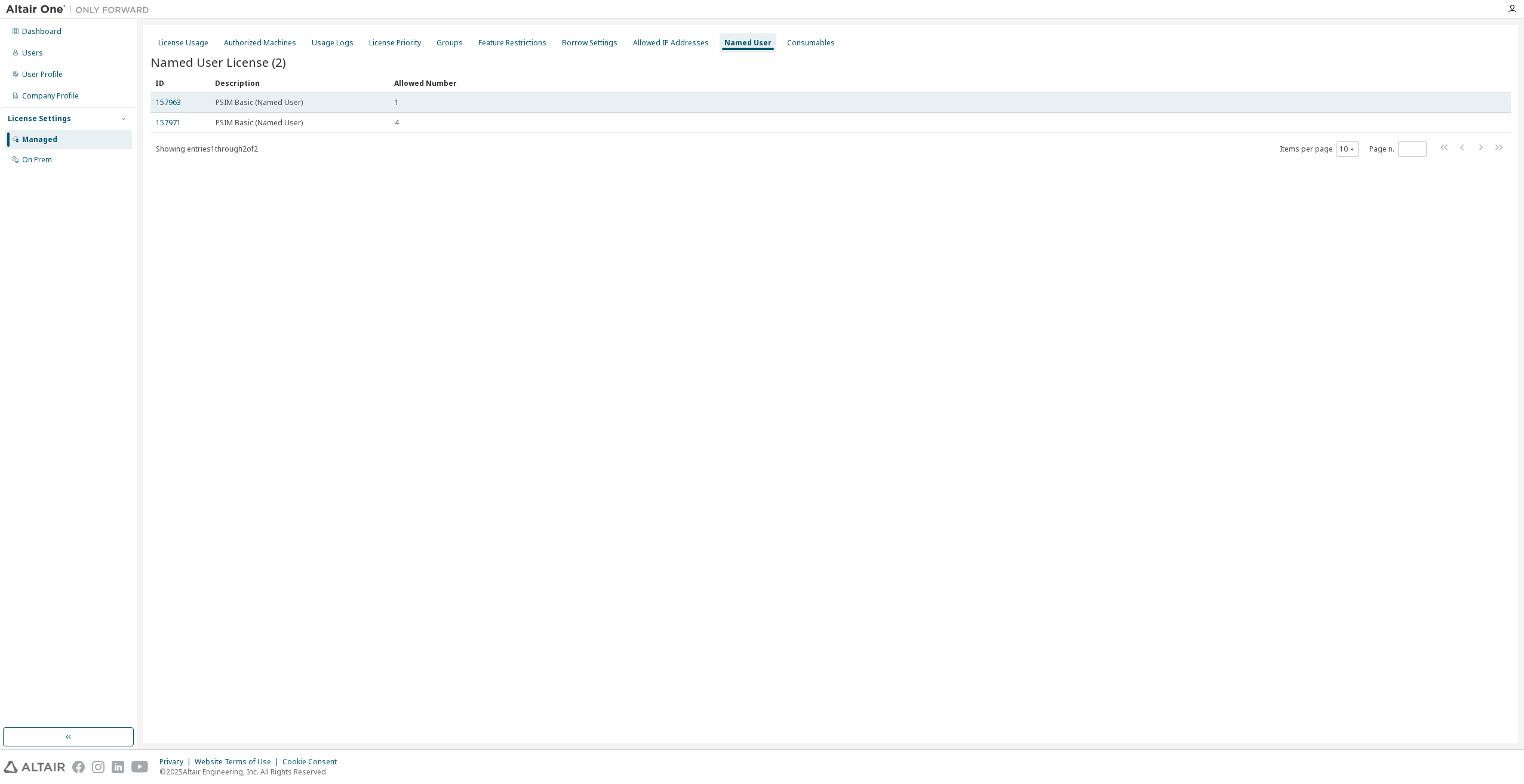
click at [173, 107] on td "157963" at bounding box center [180, 102] width 60 height 20
click at [171, 105] on link "157963" at bounding box center [168, 102] width 25 height 10
